Goal: Task Accomplishment & Management: Manage account settings

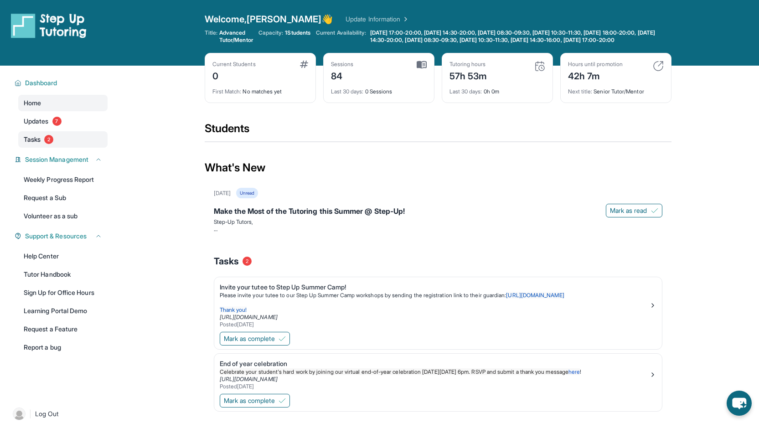
click at [56, 147] on link "Tasks 2" at bounding box center [62, 139] width 89 height 16
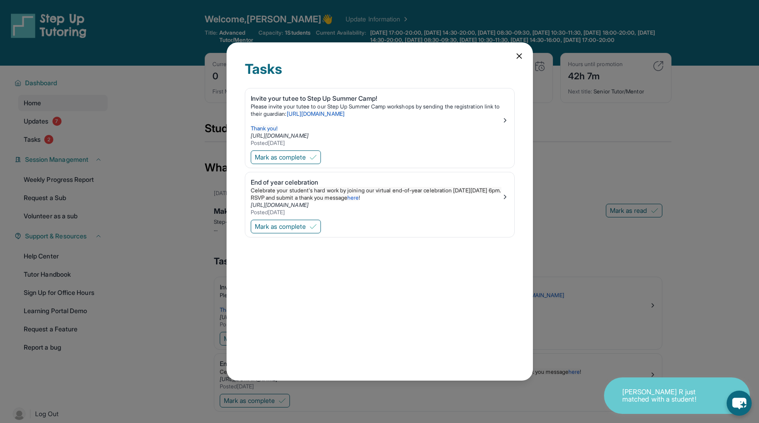
click at [512, 57] on div "Tasks Invite your tutee to Step Up Summer Camp! Please invite your tutee to our…" at bounding box center [380, 211] width 306 height 338
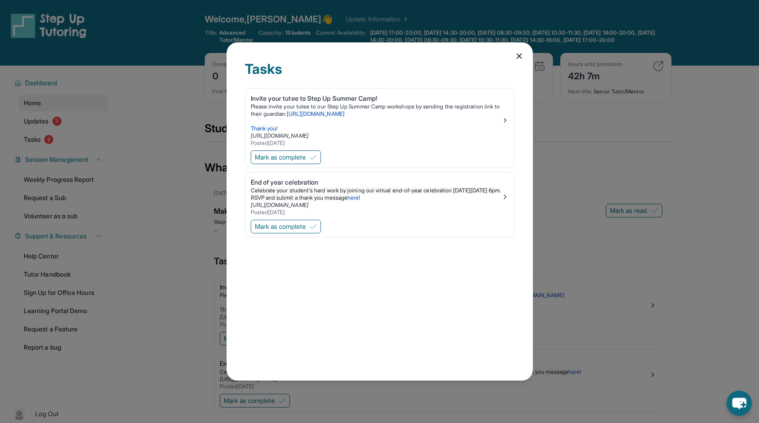
click at [517, 58] on icon at bounding box center [519, 56] width 9 height 9
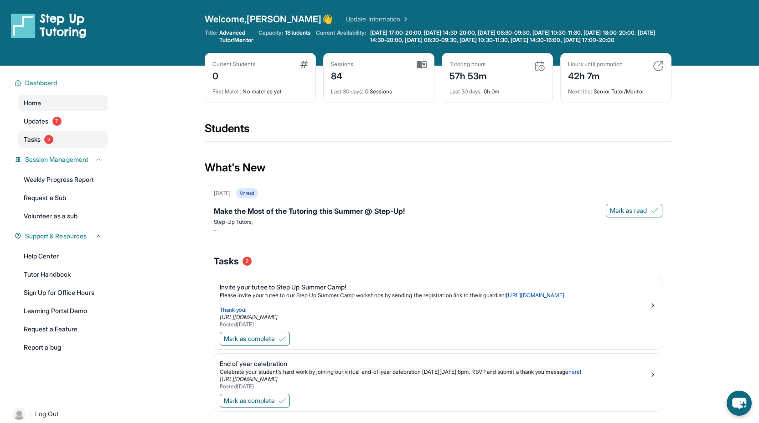
click at [82, 146] on link "Tasks 2" at bounding box center [62, 139] width 89 height 16
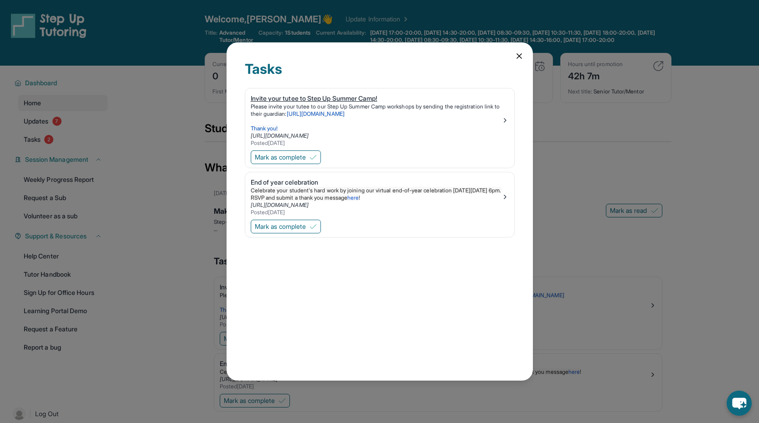
click at [505, 122] on img at bounding box center [504, 120] width 7 height 7
click at [521, 52] on icon at bounding box center [519, 56] width 9 height 9
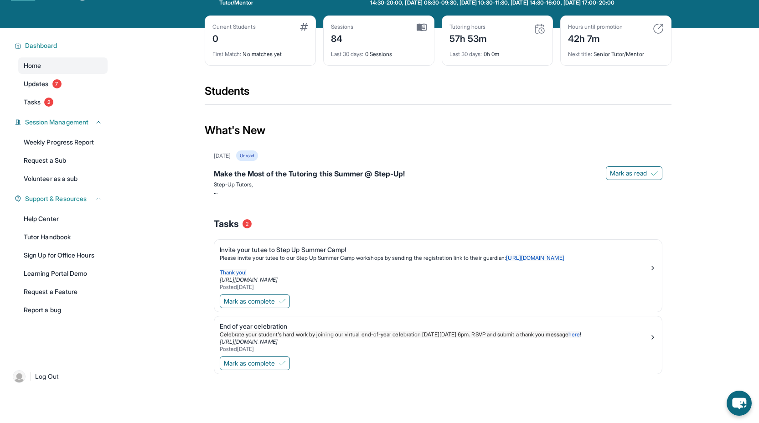
scroll to position [73, 0]
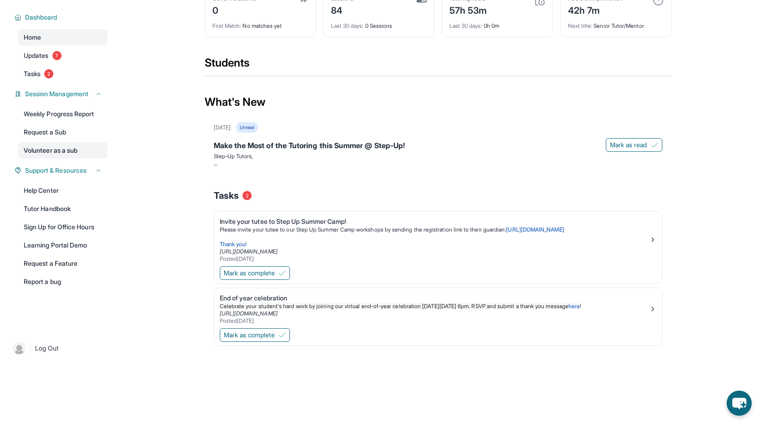
click at [63, 152] on link "Volunteer as a sub" at bounding box center [62, 150] width 89 height 16
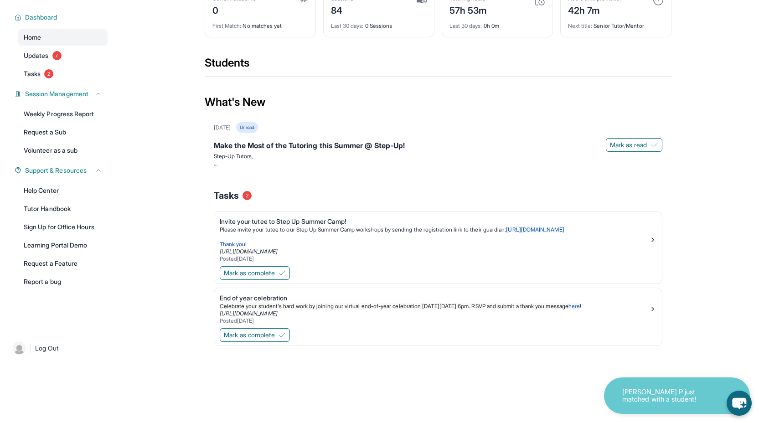
scroll to position [0, 0]
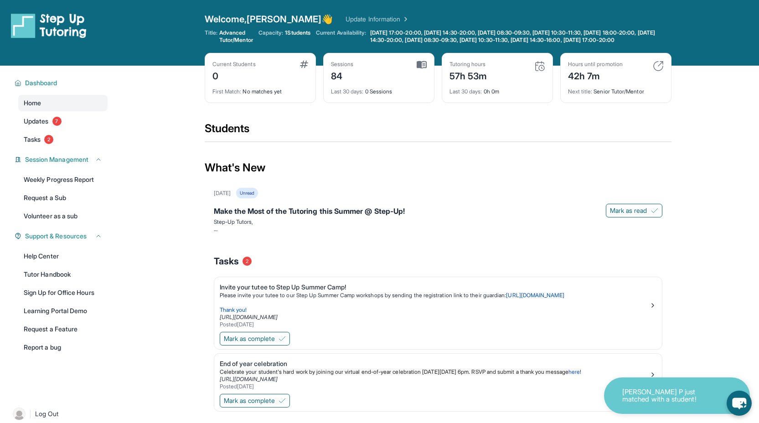
click at [346, 16] on link "Update Information" at bounding box center [378, 19] width 64 height 9
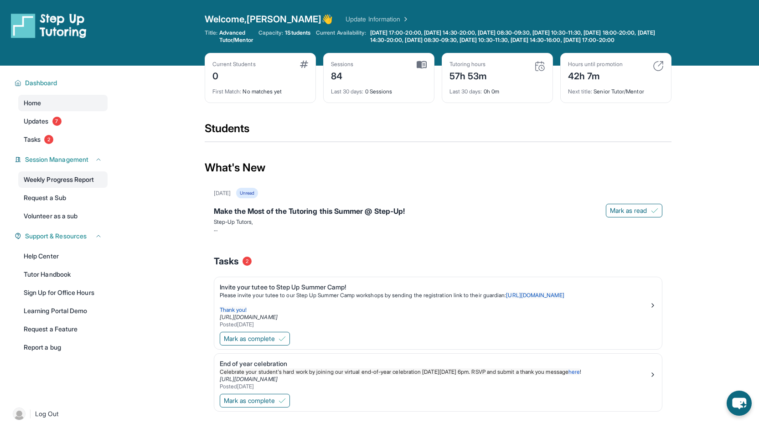
click at [64, 188] on link "Weekly Progress Report" at bounding box center [62, 179] width 89 height 16
click at [57, 126] on span "7" at bounding box center [56, 121] width 9 height 9
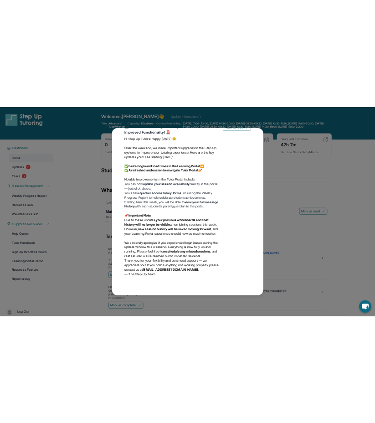
scroll to position [1332, 0]
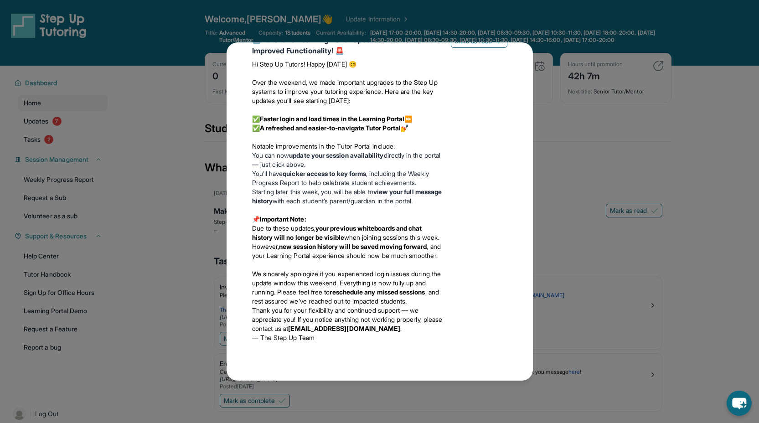
click at [583, 17] on div "Updates [DATE] Make the Most of the Tutoring this Summer @ Step-Up! Step-Up Tut…" at bounding box center [379, 211] width 759 height 423
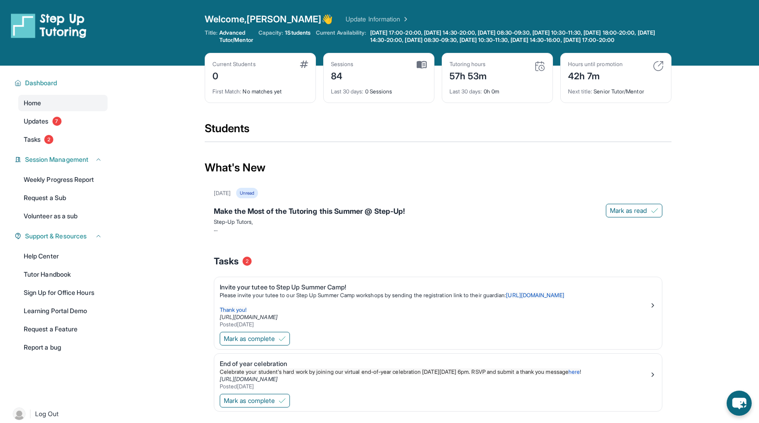
click at [413, 78] on div "Sessions 84" at bounding box center [379, 72] width 96 height 22
click at [357, 21] on link "Update Information" at bounding box center [378, 19] width 64 height 9
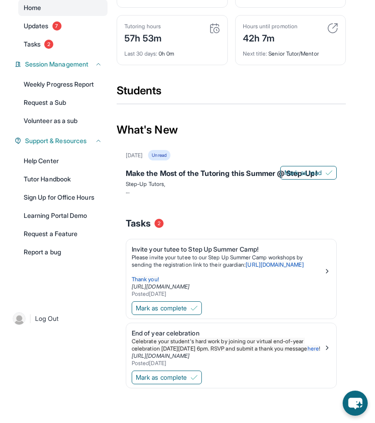
scroll to position [158, 0]
click at [186, 304] on span "Mark as complete" at bounding box center [161, 308] width 51 height 9
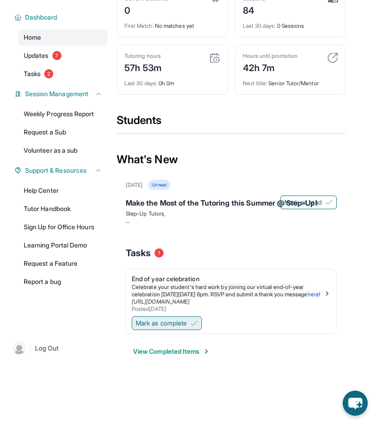
scroll to position [117, 0]
click at [186, 325] on button "Mark as complete" at bounding box center [167, 323] width 70 height 14
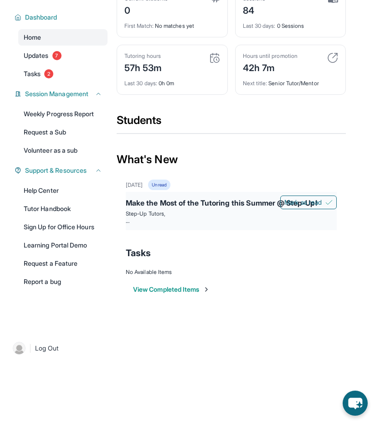
click at [251, 200] on div "Make the Most of the Tutoring this Summer @ Step-Up!" at bounding box center [231, 203] width 211 height 13
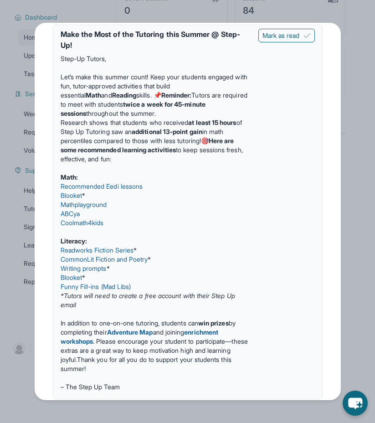
scroll to position [53, 0]
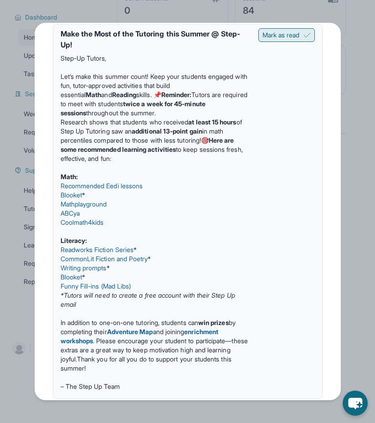
click at [289, 37] on span "Mark as read" at bounding box center [281, 35] width 37 height 9
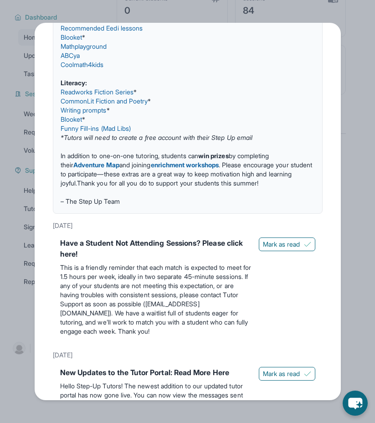
scroll to position [186, 0]
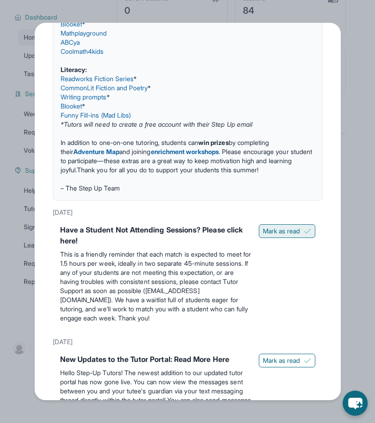
click at [279, 238] on button "Mark as read" at bounding box center [287, 231] width 57 height 14
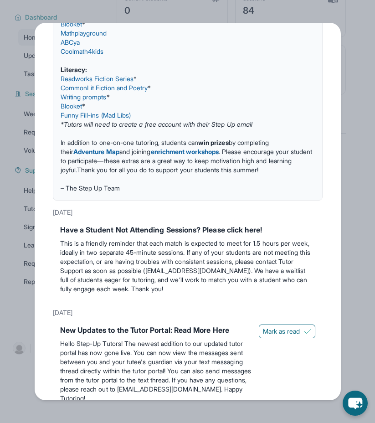
click at [287, 333] on div "New Updates to the Tutor Portal: Read More Here Hello Step-Up Tutors! The newes…" at bounding box center [188, 365] width 270 height 89
click at [288, 336] on span "Mark as read" at bounding box center [281, 331] width 37 height 9
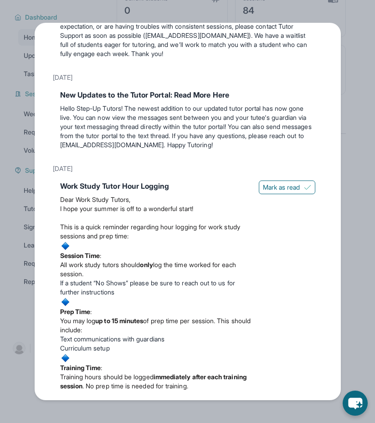
scroll to position [440, 0]
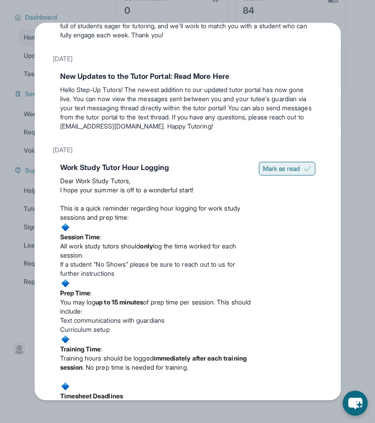
click at [281, 173] on span "Mark as read" at bounding box center [281, 168] width 37 height 9
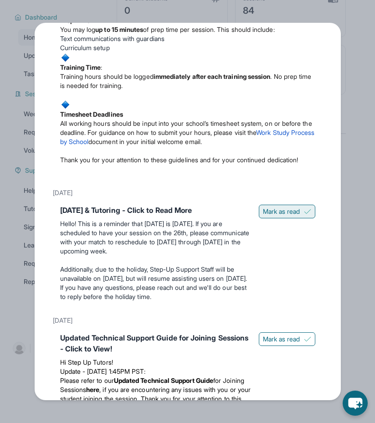
click at [287, 216] on span "Mark as read" at bounding box center [281, 211] width 37 height 9
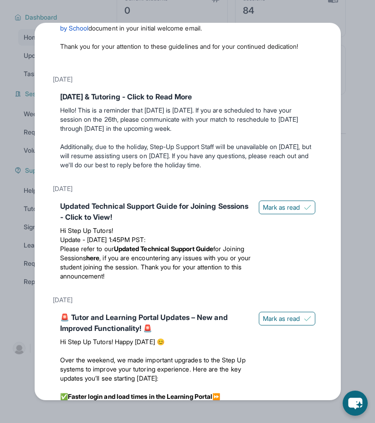
scroll to position [802, 0]
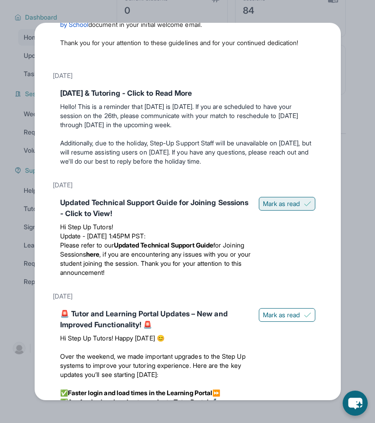
click at [285, 211] on button "Mark as read" at bounding box center [287, 204] width 57 height 14
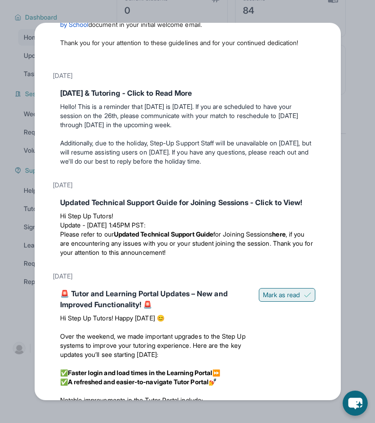
click at [298, 302] on button "Mark as read" at bounding box center [287, 295] width 57 height 14
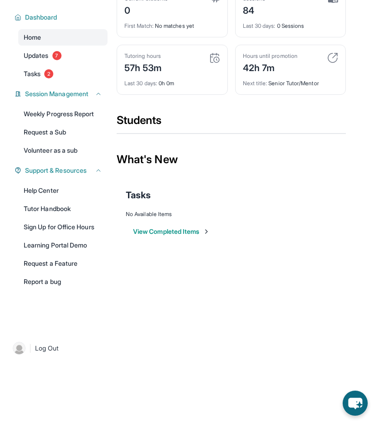
scroll to position [0, 0]
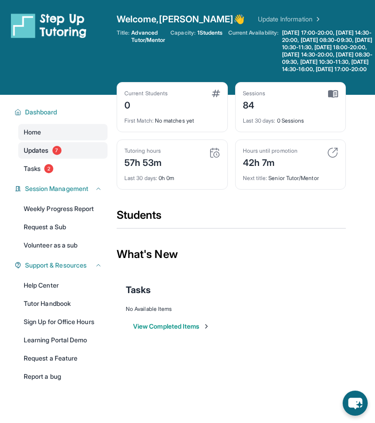
click at [57, 155] on span "7" at bounding box center [56, 150] width 9 height 9
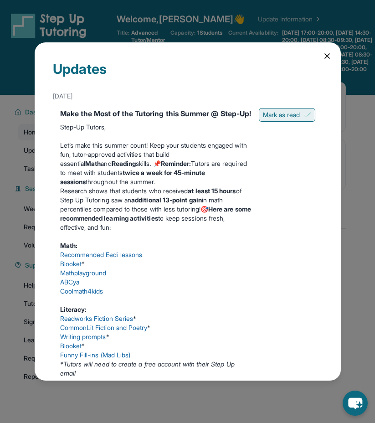
click at [296, 109] on button "Mark as read" at bounding box center [287, 115] width 57 height 14
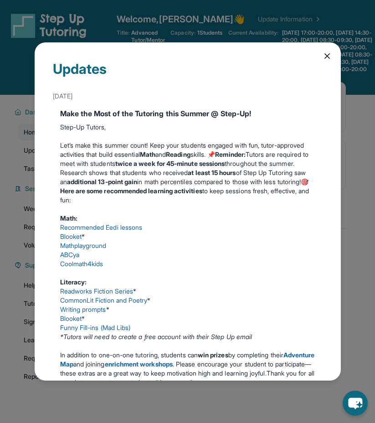
click at [325, 54] on icon at bounding box center [327, 56] width 5 height 5
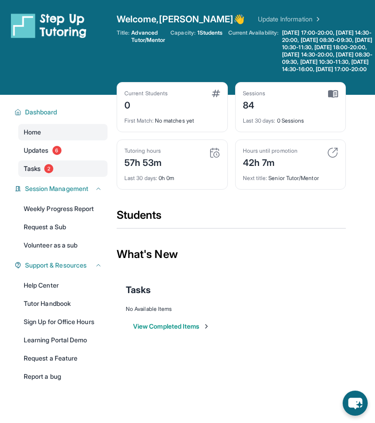
click at [72, 177] on link "Tasks 2" at bounding box center [62, 168] width 89 height 16
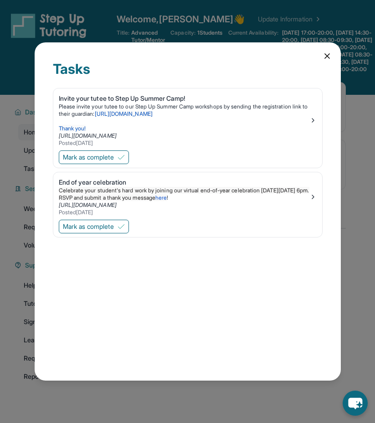
click at [114, 165] on div "Mark as complete" at bounding box center [187, 158] width 269 height 19
click at [110, 160] on span "Mark as complete" at bounding box center [88, 157] width 51 height 9
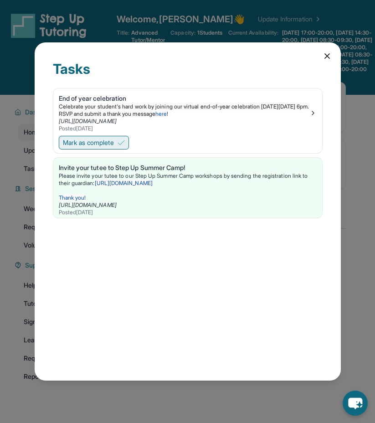
click at [109, 142] on span "Mark as complete" at bounding box center [88, 142] width 51 height 9
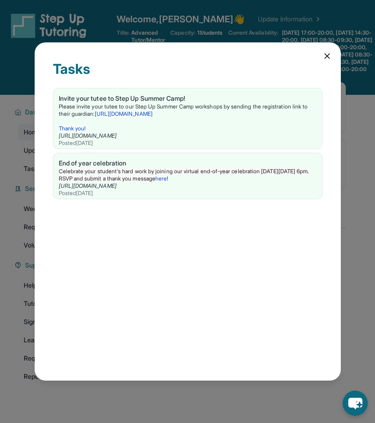
click at [331, 52] on div "Tasks Invite your tutee to Step Up Summer Camp! Please invite your tutee to our…" at bounding box center [188, 211] width 306 height 338
click at [331, 52] on icon at bounding box center [327, 56] width 9 height 9
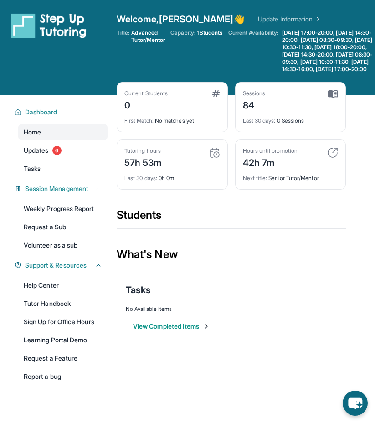
click at [127, 234] on section "Students" at bounding box center [231, 221] width 229 height 26
click at [258, 22] on link "Update Information" at bounding box center [290, 19] width 64 height 9
click at [59, 253] on link "Volunteer as a sub" at bounding box center [62, 245] width 89 height 16
